Goal: Transaction & Acquisition: Purchase product/service

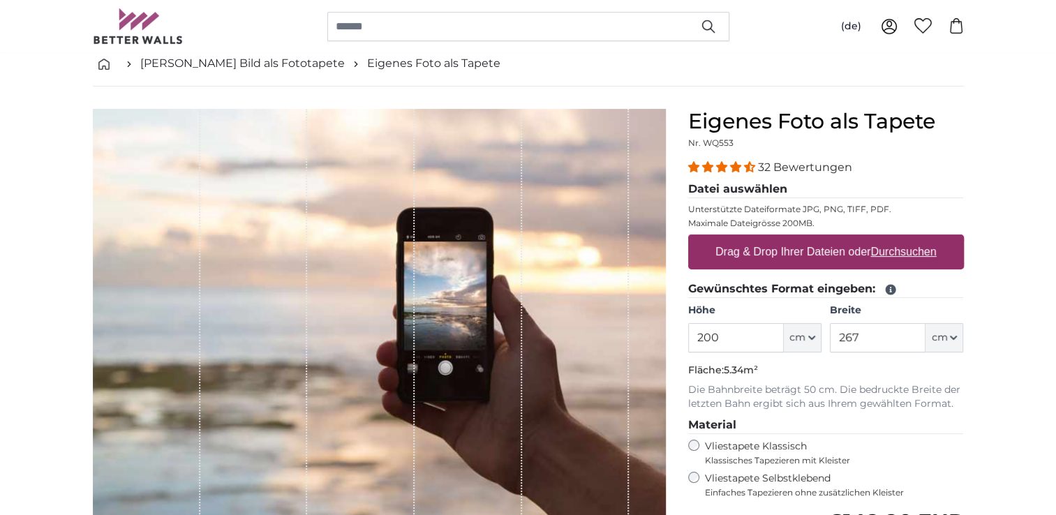
scroll to position [70, 0]
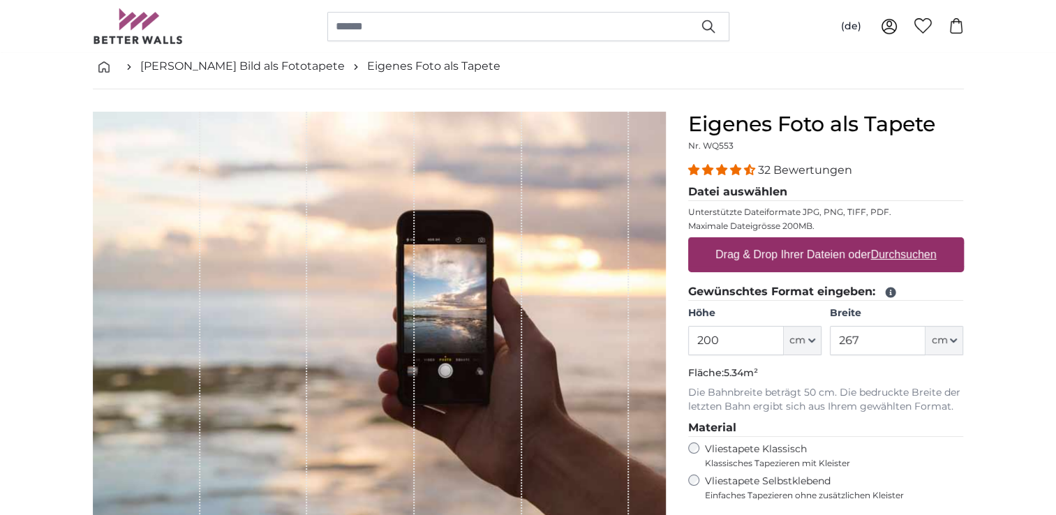
click at [745, 341] on input "200" at bounding box center [736, 340] width 96 height 29
type input "216"
click at [880, 340] on input "267" at bounding box center [878, 340] width 96 height 29
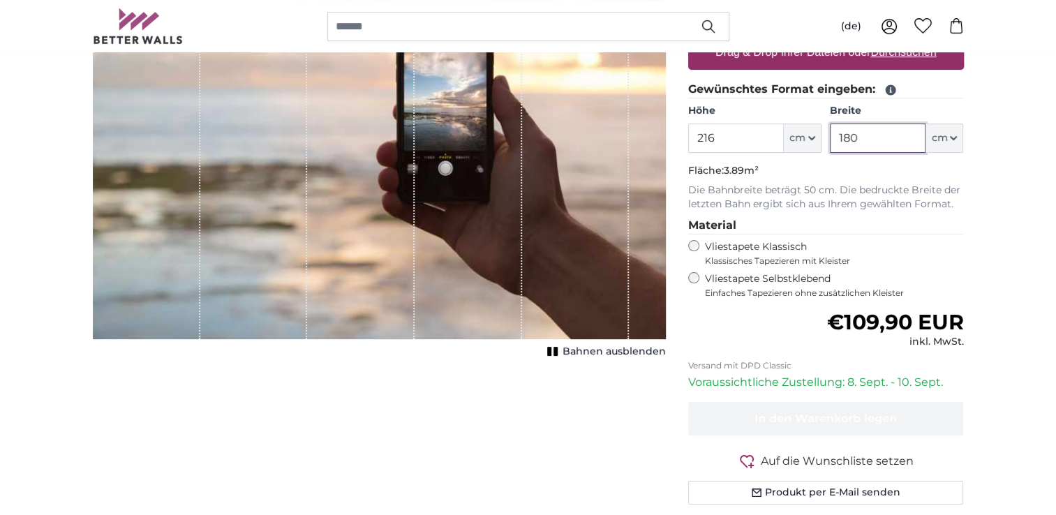
scroll to position [209, 0]
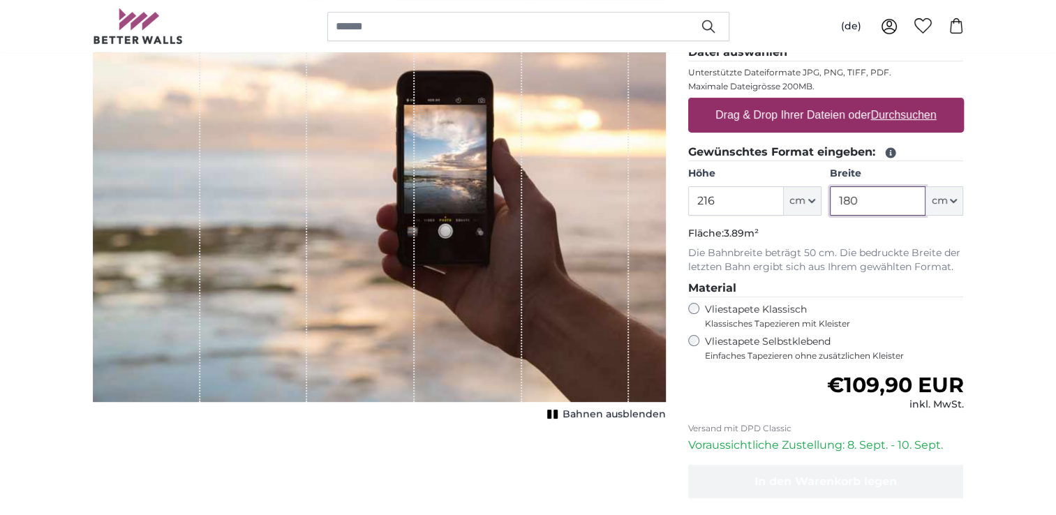
type input "180"
click at [872, 236] on p "Fläche: 3.89m²" at bounding box center [826, 234] width 276 height 14
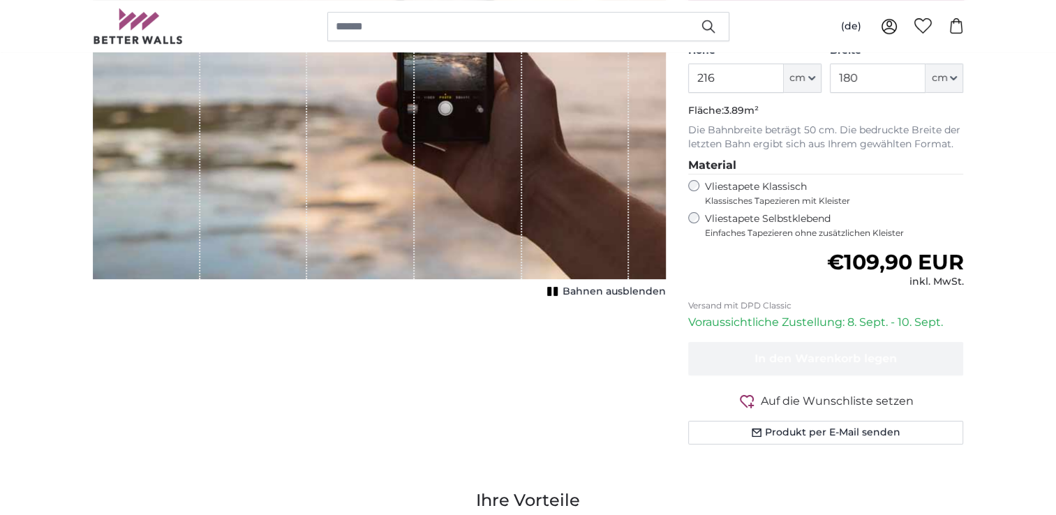
scroll to position [349, 0]
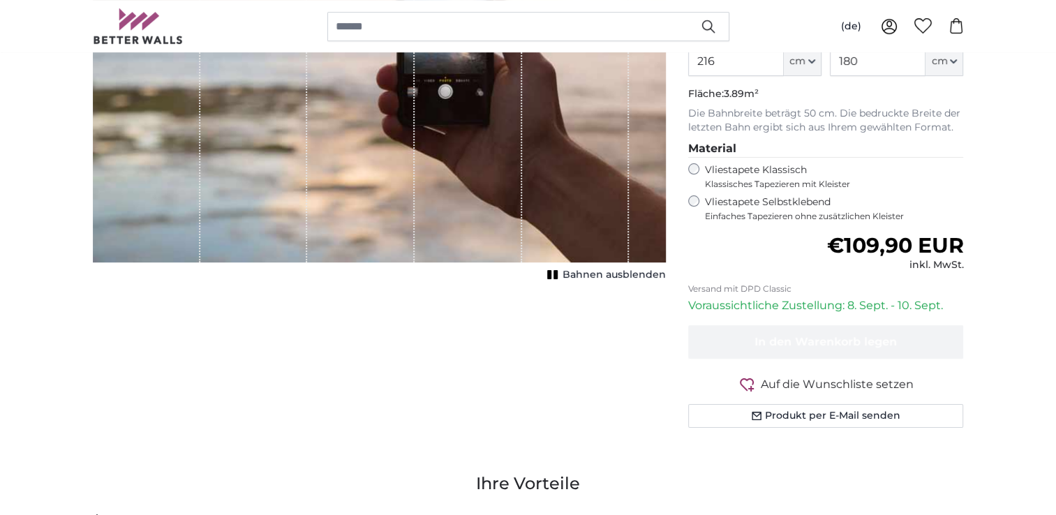
click at [756, 169] on label "Vliestapete Klassisch Klassisches Tapezieren mit Kleister" at bounding box center [828, 176] width 247 height 27
drag, startPoint x: 756, startPoint y: 169, endPoint x: 780, endPoint y: 239, distance: 73.7
click at [780, 239] on div "Normaler Preis €109,90 EUR inkl. MwSt." at bounding box center [826, 252] width 276 height 39
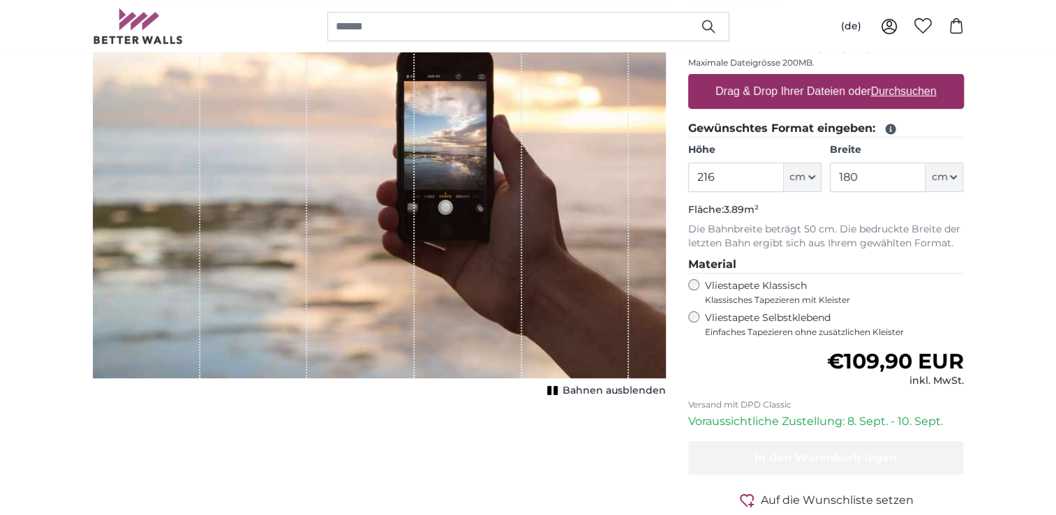
scroll to position [0, 0]
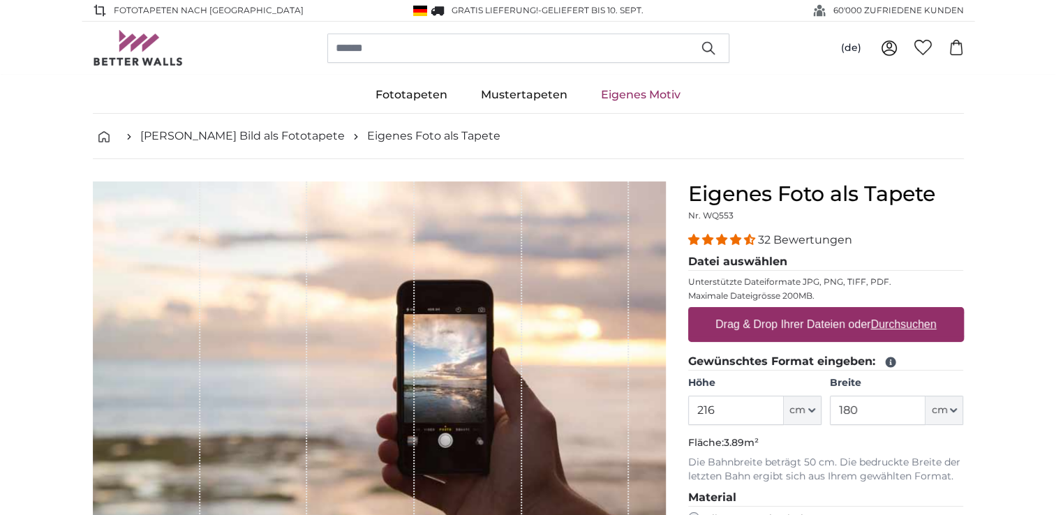
click at [912, 322] on u "Durchsuchen" at bounding box center [903, 324] width 66 height 12
click at [912, 311] on input "Drag & Drop Ihrer Dateien oder Durchsuchen" at bounding box center [826, 309] width 276 height 4
type input "**********"
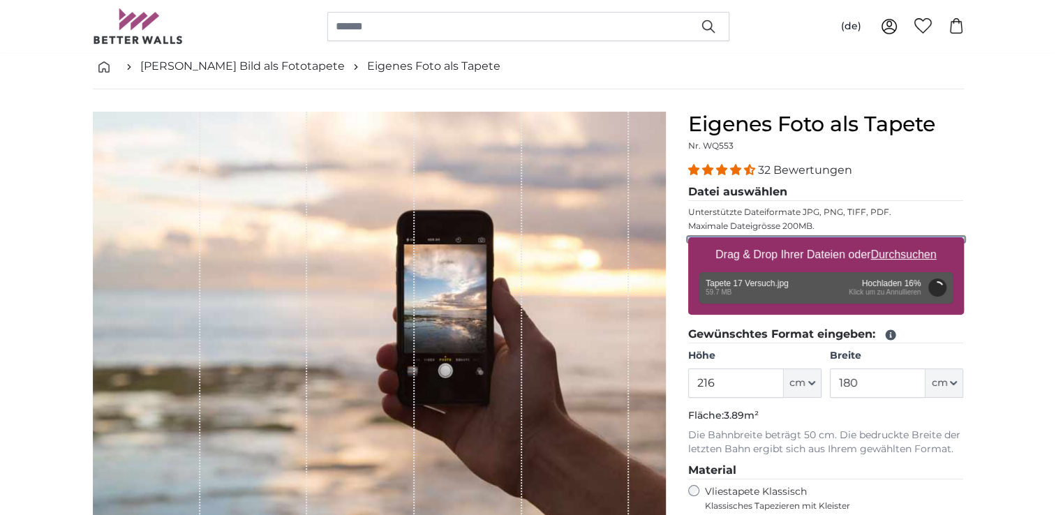
scroll to position [140, 0]
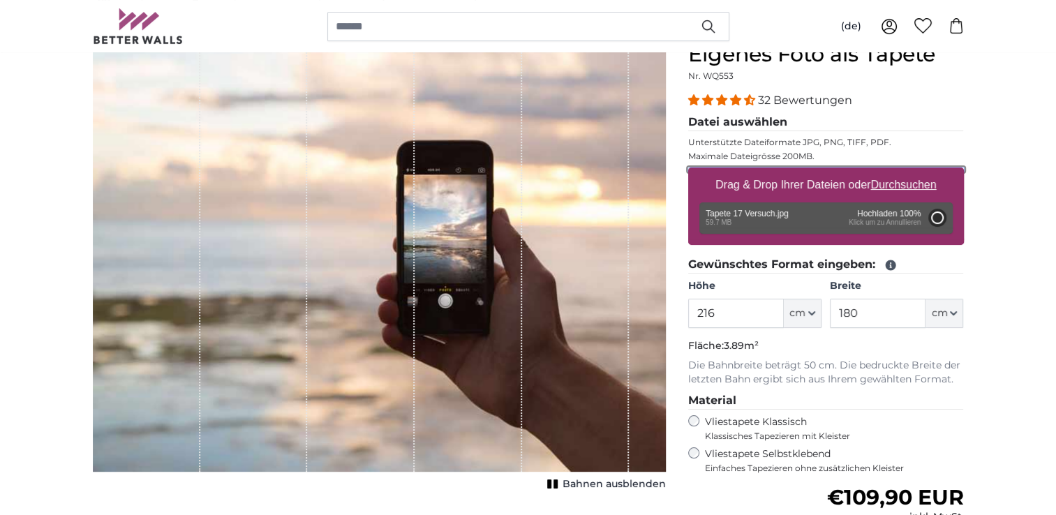
type input "200"
type input "166"
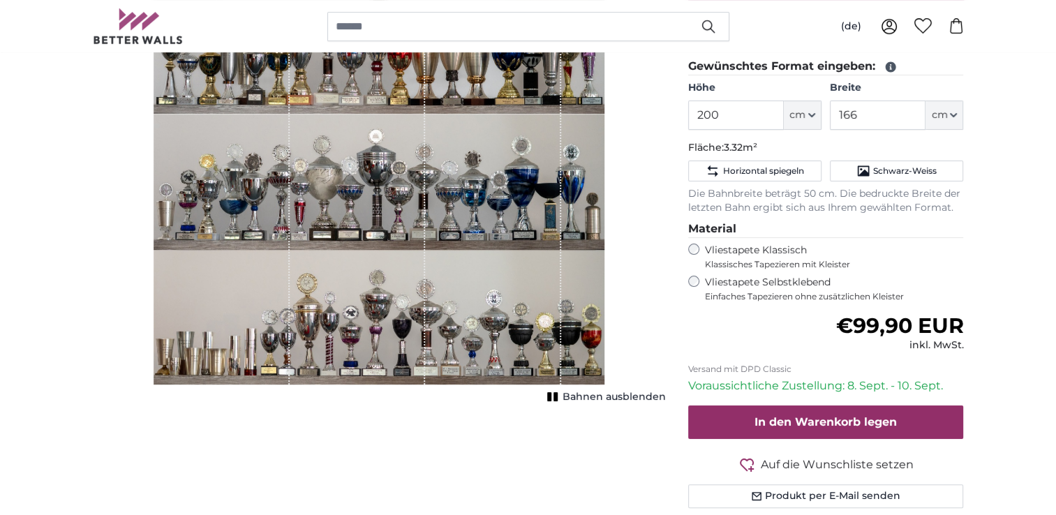
scroll to position [349, 0]
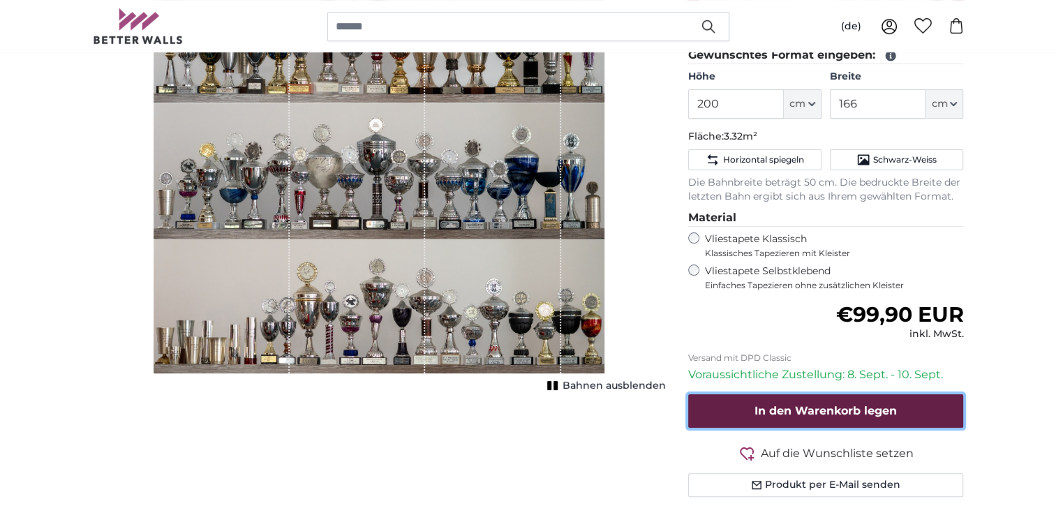
click at [813, 412] on span "In den Warenkorb legen" at bounding box center [825, 410] width 142 height 13
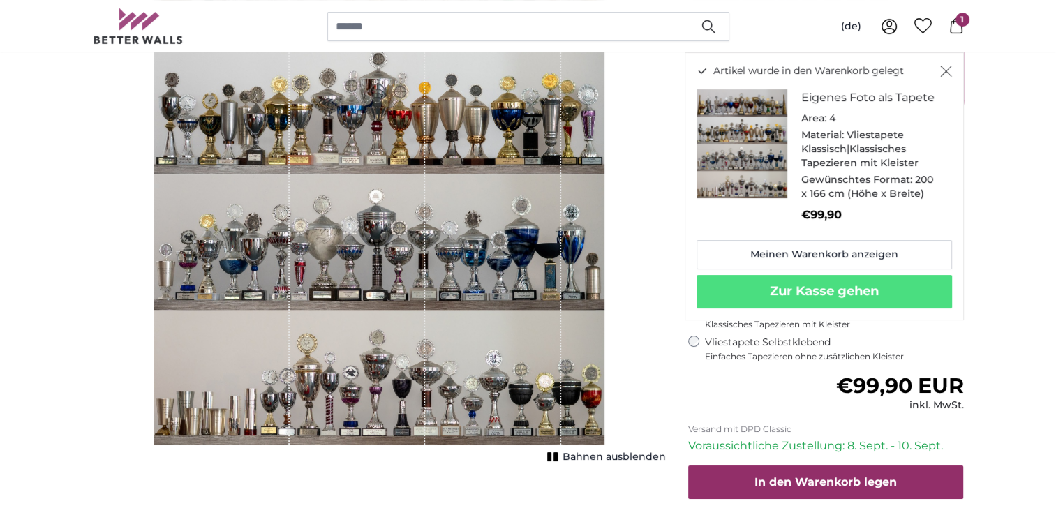
scroll to position [279, 0]
